Goal: Task Accomplishment & Management: Use online tool/utility

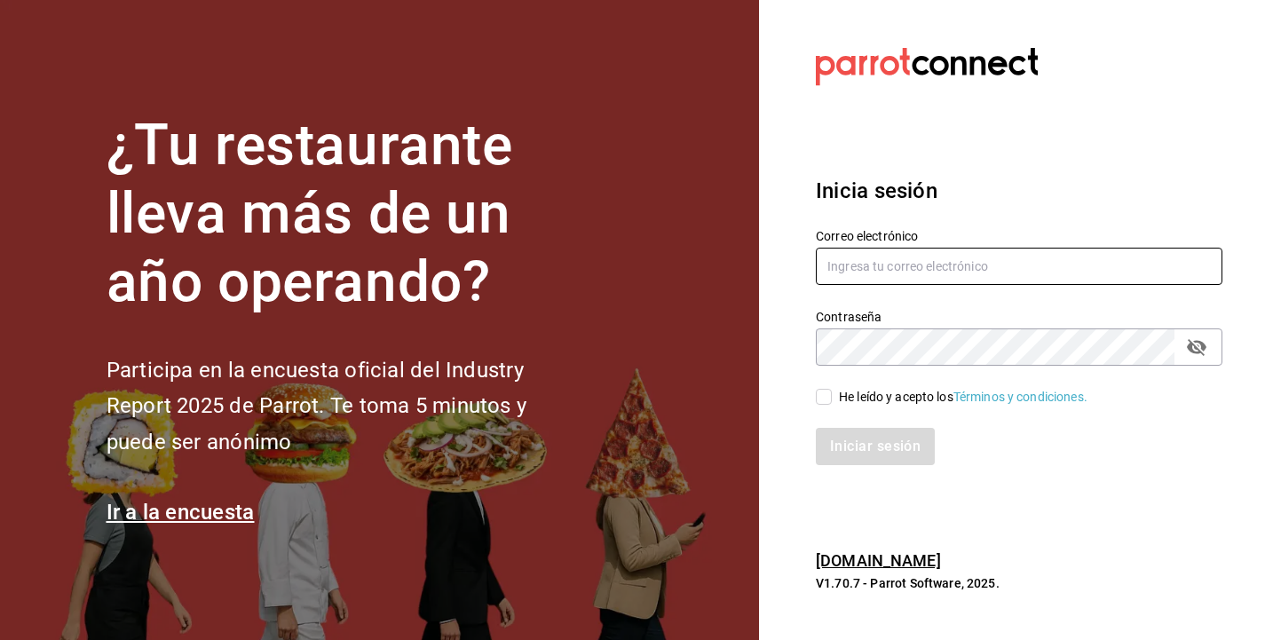
type input "[PERSON_NAME][EMAIL_ADDRESS][DOMAIN_NAME]"
click at [820, 393] on input "He leído y acepto los Términos y condiciones." at bounding box center [824, 397] width 16 height 16
checkbox input "true"
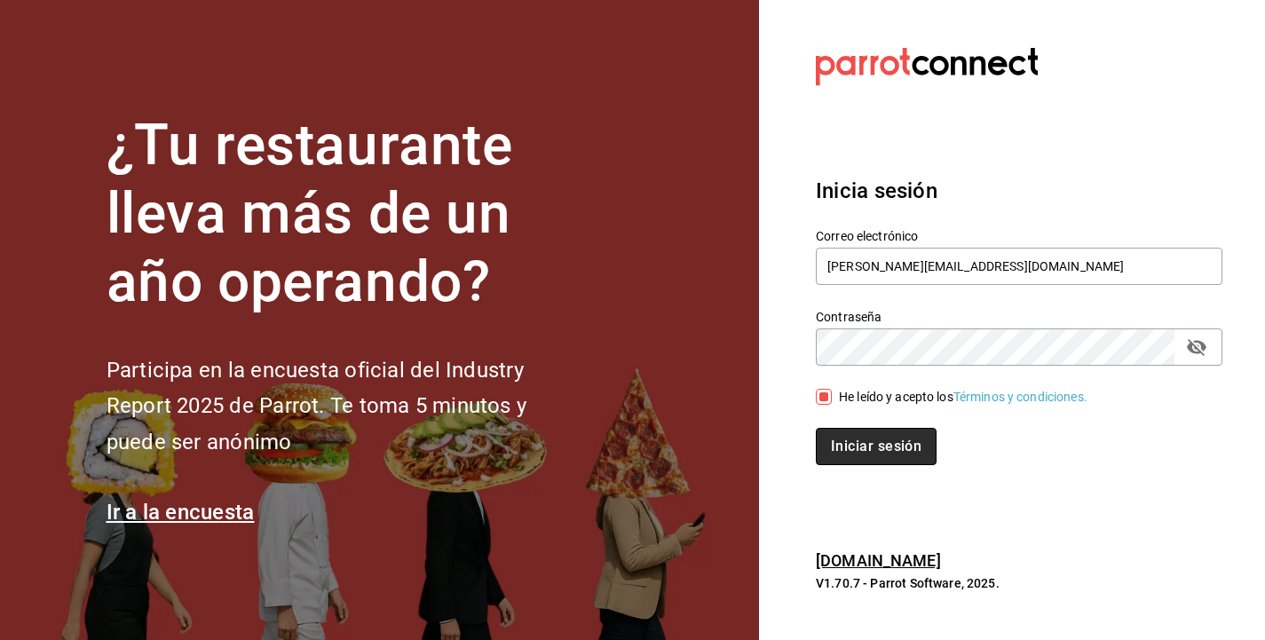
click at [859, 440] on button "Iniciar sesión" at bounding box center [876, 446] width 121 height 37
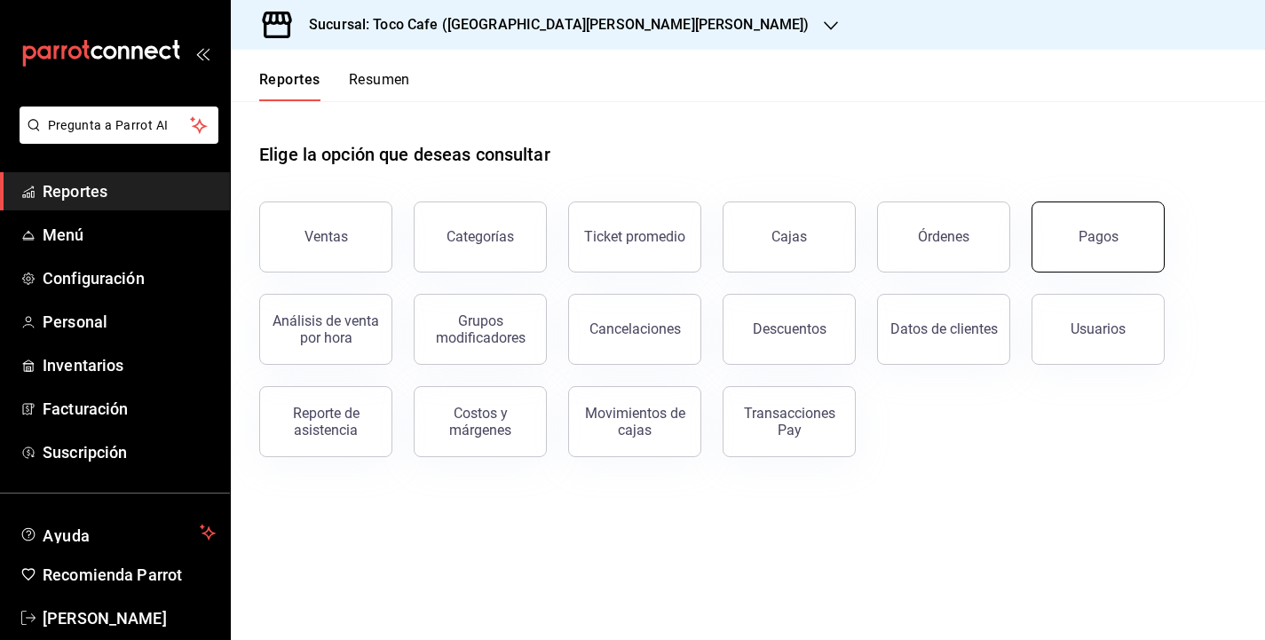
click at [1121, 244] on button "Pagos" at bounding box center [1098, 237] width 133 height 71
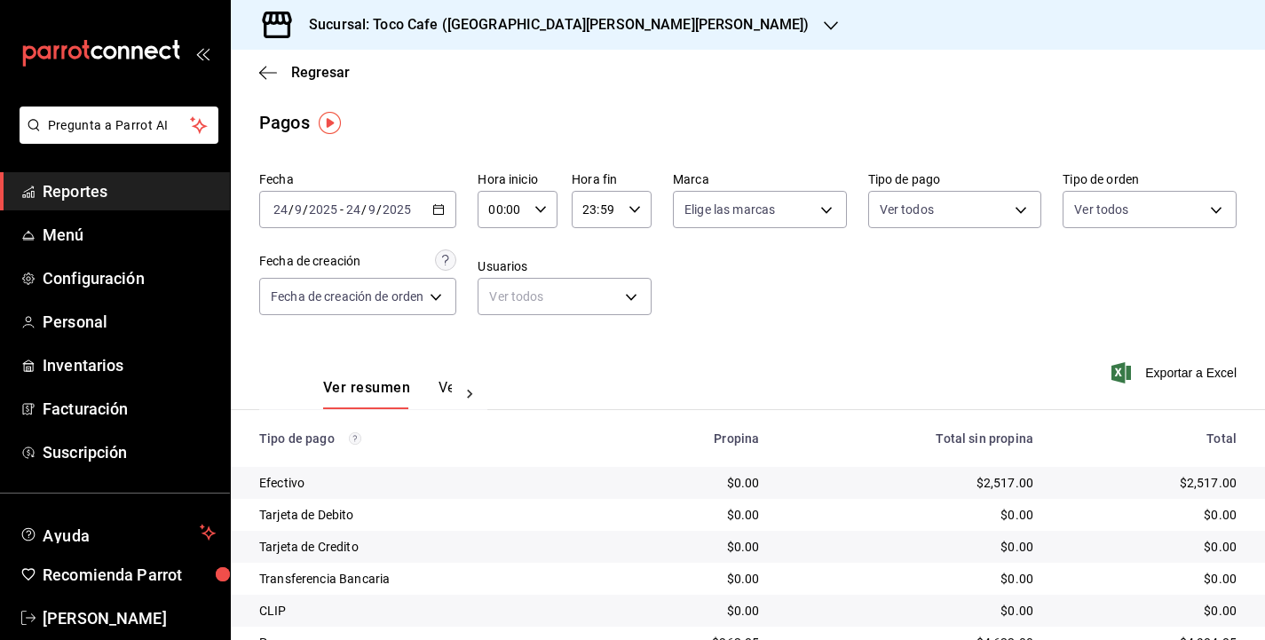
click at [419, 219] on div "2025-09-24 24 / 9 / 2025 - 2025-09-24 24 / 9 / 2025" at bounding box center [357, 209] width 197 height 37
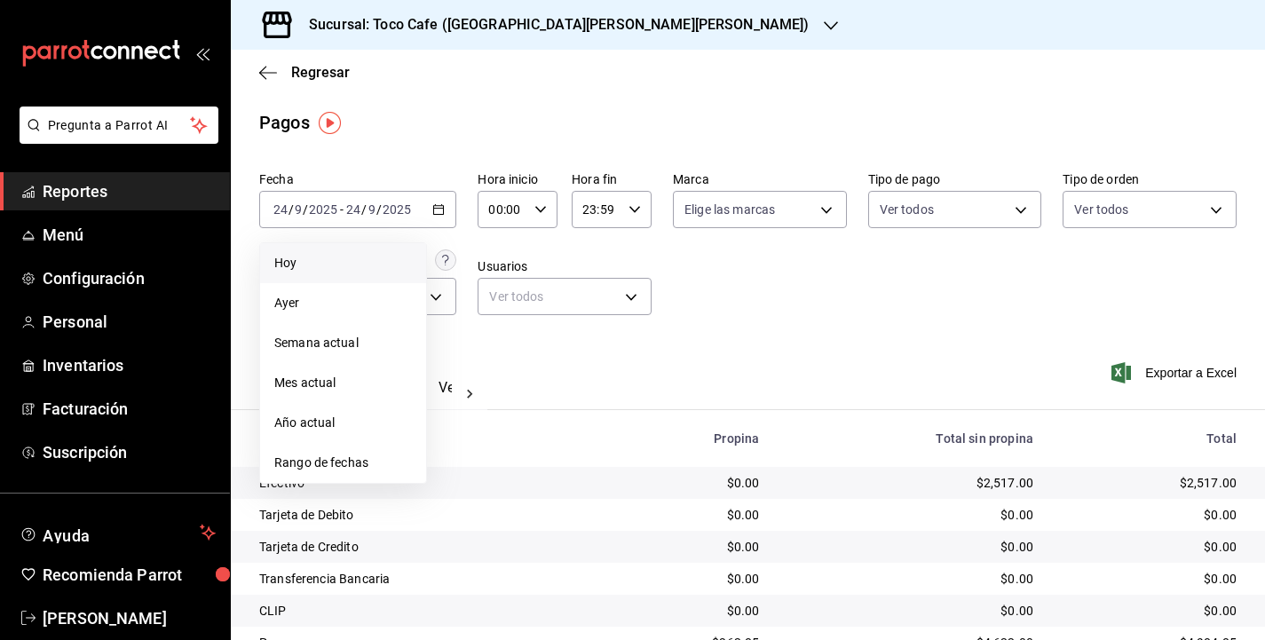
click at [366, 268] on span "Hoy" at bounding box center [343, 263] width 138 height 19
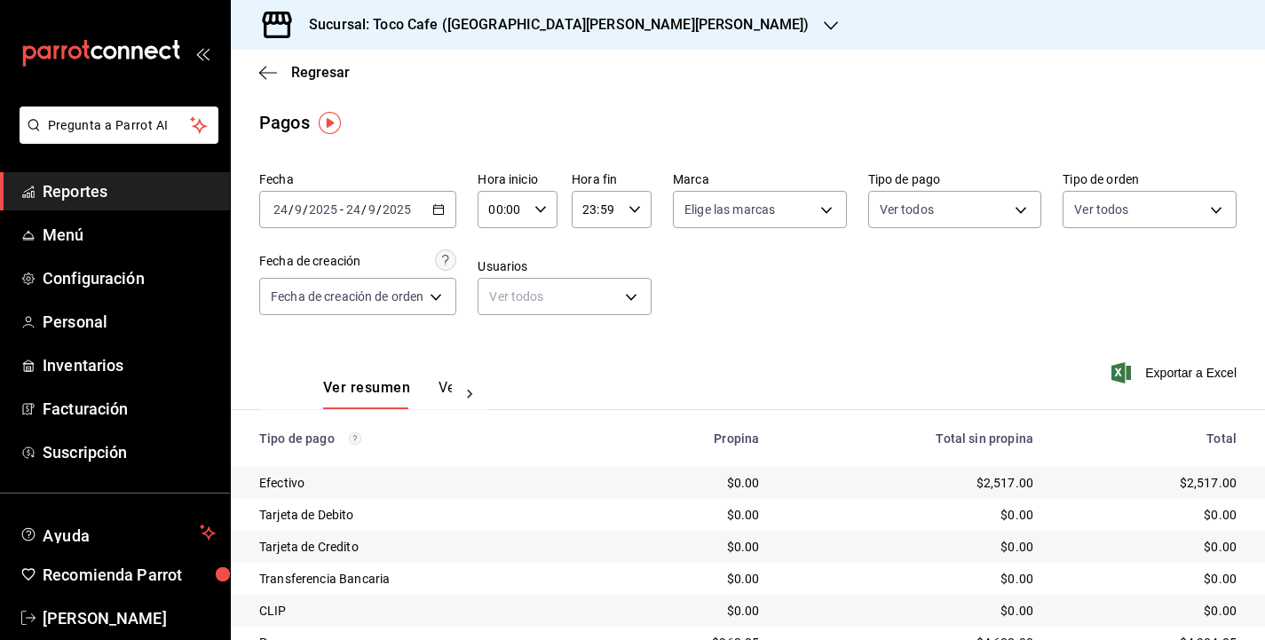
click at [754, 328] on div "Fecha 2025-09-24 24 / 9 / 2025 - 2025-09-24 24 / 9 / 2025 Hora inicio 00:00 Hor…" at bounding box center [748, 250] width 978 height 172
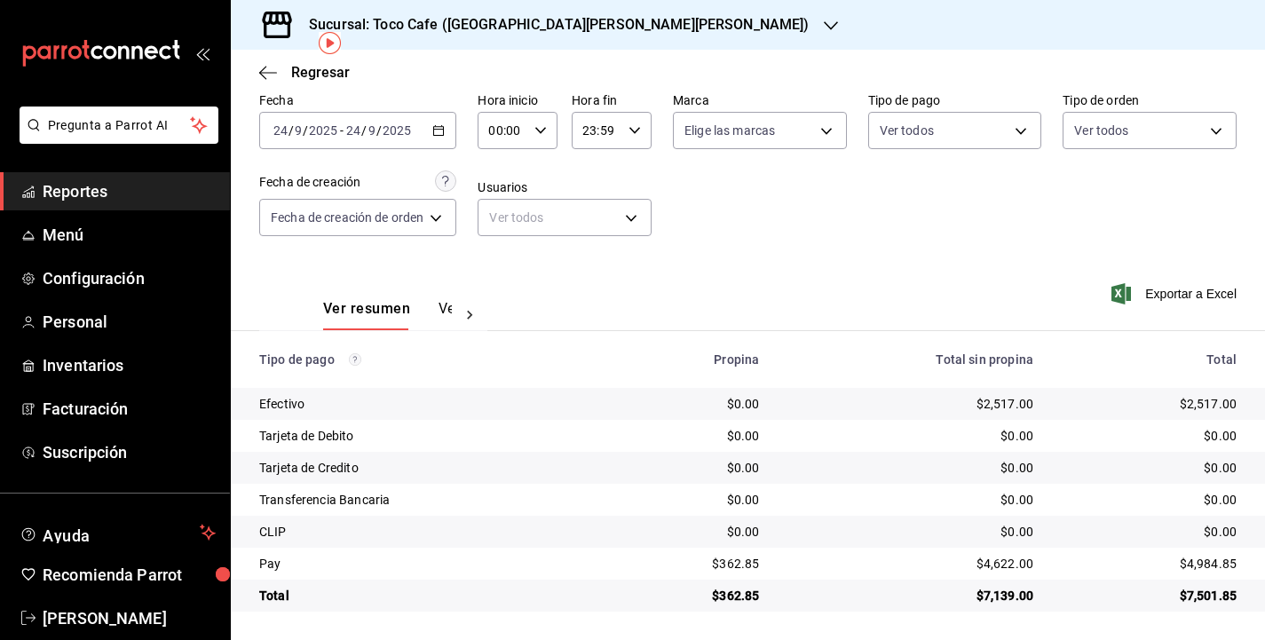
scroll to position [79, 0]
